Goal: Find specific page/section: Find specific page/section

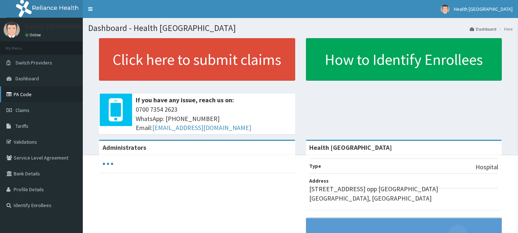
click at [33, 94] on link "PA Code" at bounding box center [41, 94] width 83 height 16
click at [31, 94] on link "PA Code" at bounding box center [41, 94] width 83 height 16
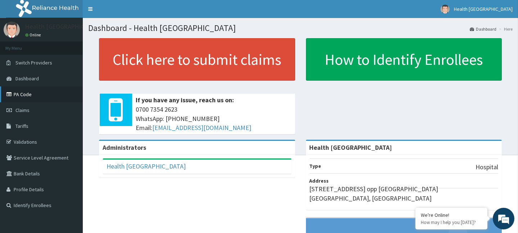
click at [36, 92] on link "PA Code" at bounding box center [41, 94] width 83 height 16
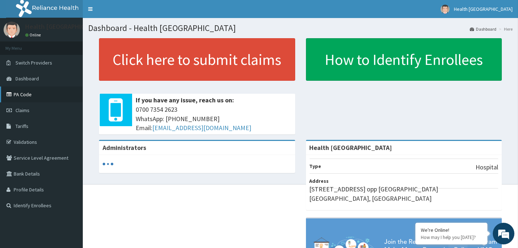
click at [36, 98] on link "PA Code" at bounding box center [41, 94] width 83 height 16
click at [47, 96] on link "PA Code" at bounding box center [41, 94] width 83 height 16
click at [33, 97] on link "PA Code" at bounding box center [41, 94] width 83 height 16
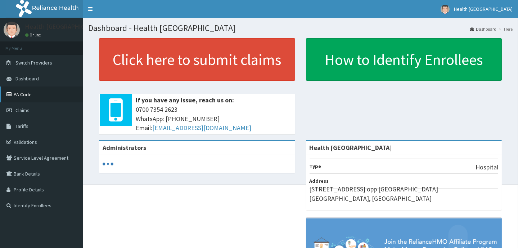
click at [29, 94] on link "PA Code" at bounding box center [41, 94] width 83 height 16
